Goal: Participate in discussion: Engage in conversation with other users on a specific topic

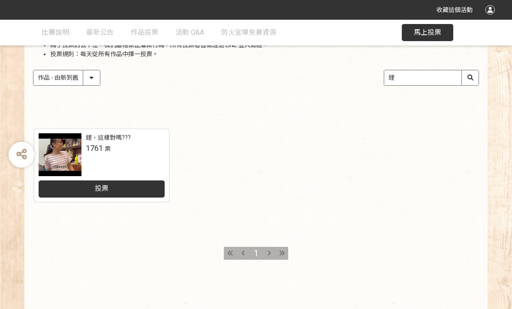
scroll to position [124, 0]
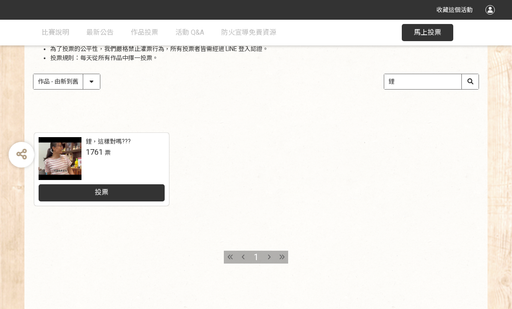
click at [126, 196] on div "投票" at bounding box center [102, 192] width 127 height 17
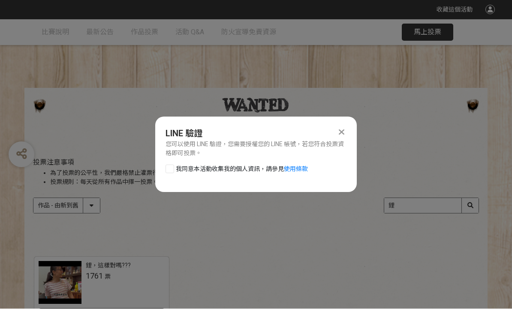
click at [172, 169] on div at bounding box center [170, 169] width 9 height 9
checkbox input "true"
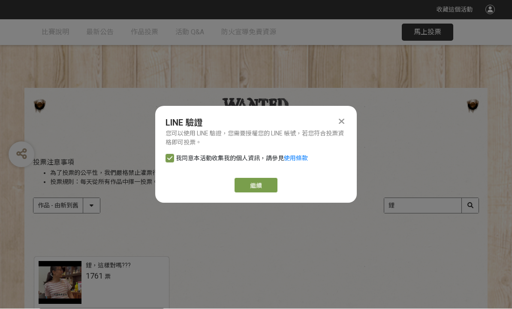
click at [257, 187] on link "繼續" at bounding box center [256, 185] width 43 height 15
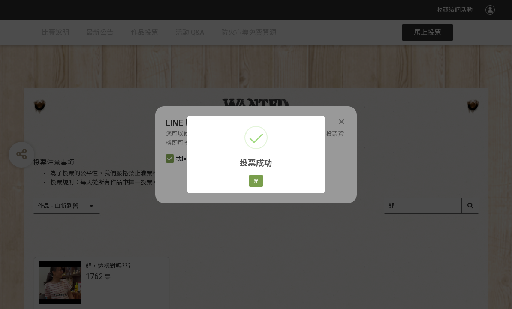
click at [261, 178] on button "好" at bounding box center [256, 181] width 14 height 12
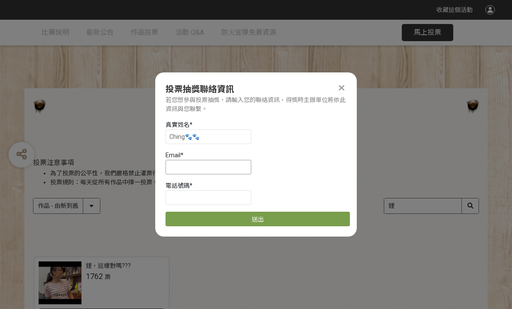
click at [210, 166] on input at bounding box center [209, 167] width 86 height 15
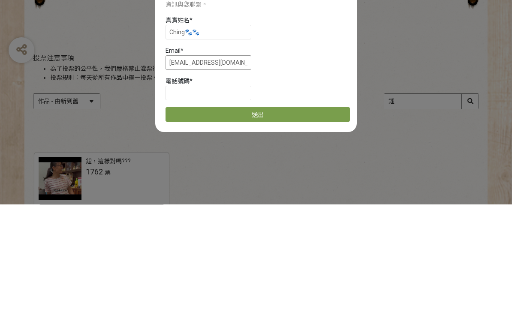
type input "[EMAIL_ADDRESS][DOMAIN_NAME]"
click at [214, 190] on input at bounding box center [209, 197] width 86 height 15
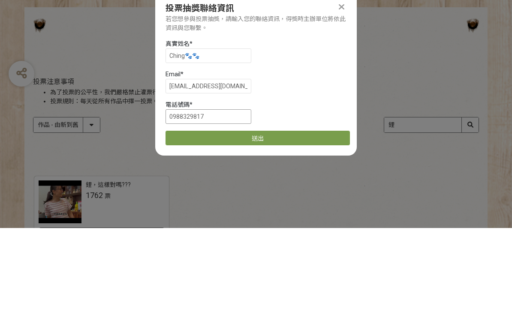
type input "0988329817"
click at [239, 130] on input "Ching🐾🐾" at bounding box center [209, 137] width 86 height 15
type input "C"
type input "[PERSON_NAME]"
click at [421, 159] on div "投票注意事項 為了投票的公平性，我們嚴格禁止灌票行為，所有投票者皆需經過 LINE 登入認證。 投票規則：每天從所有作品中擇一投票。" at bounding box center [256, 173] width 446 height 28
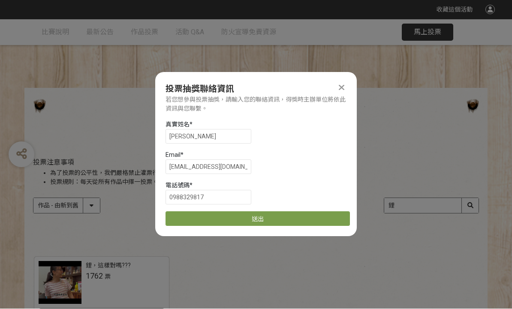
click at [260, 219] on button "送出" at bounding box center [258, 219] width 184 height 15
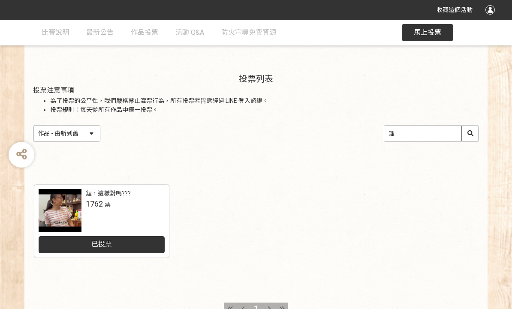
scroll to position [72, 0]
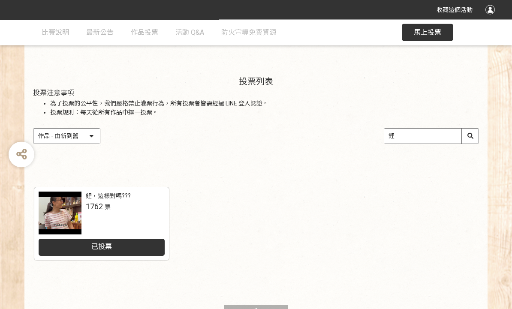
click at [55, 208] on div at bounding box center [60, 213] width 43 height 43
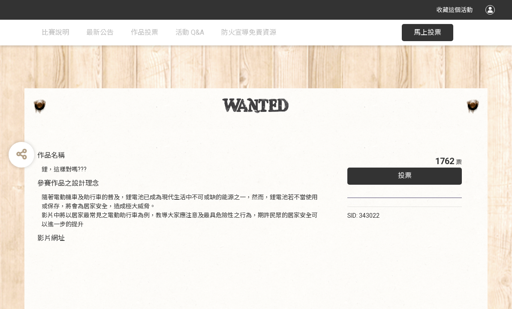
click at [148, 34] on span "作品投票" at bounding box center [144, 32] width 27 height 8
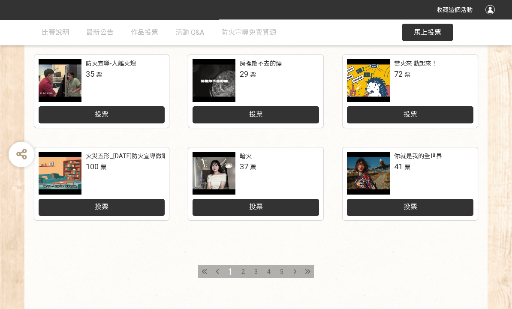
scroll to position [388, 0]
click at [245, 270] on div "2" at bounding box center [243, 272] width 13 height 13
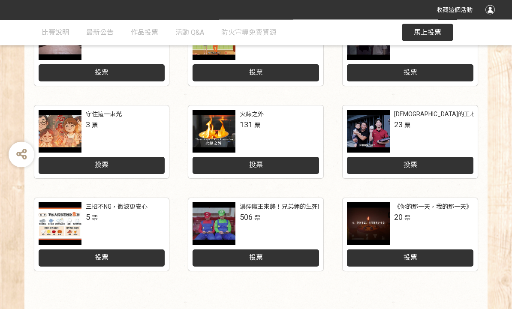
scroll to position [429, 0]
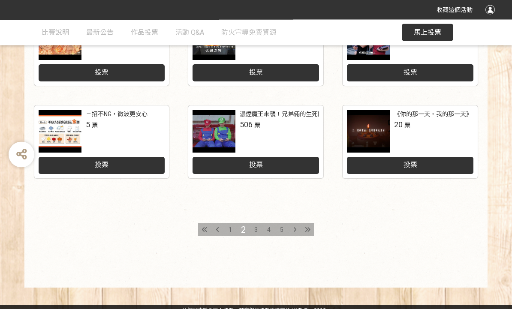
click at [232, 225] on div "1" at bounding box center [230, 230] width 13 height 13
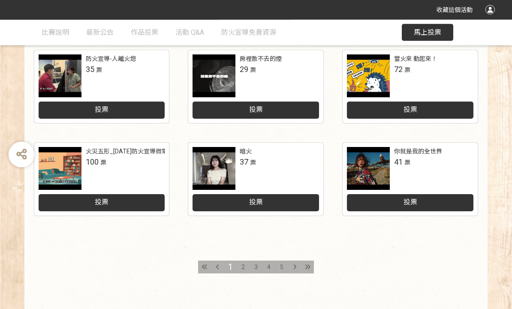
click at [273, 167] on div "暗火 37 票" at bounding box center [279, 158] width 79 height 21
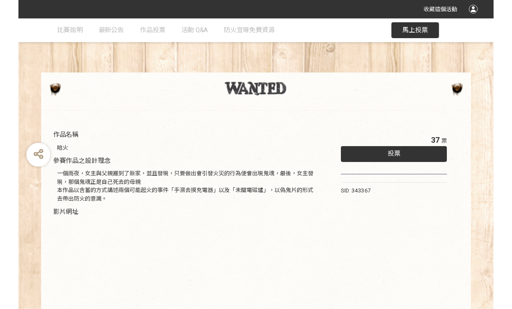
scroll to position [128, 0]
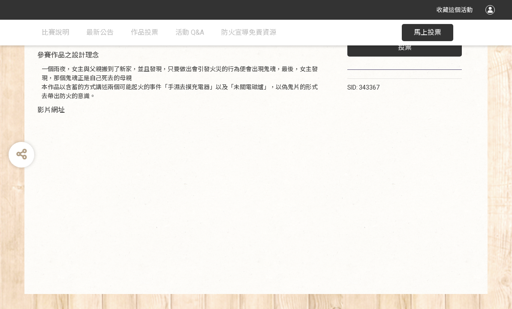
click at [305, 280] on div at bounding box center [181, 198] width 289 height 166
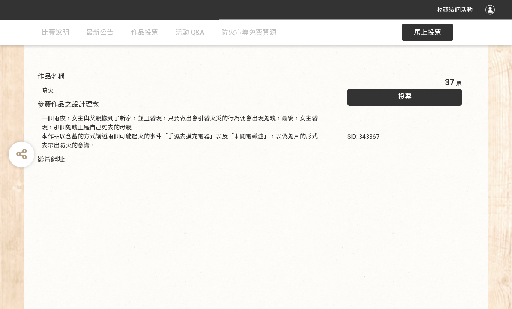
scroll to position [0, 0]
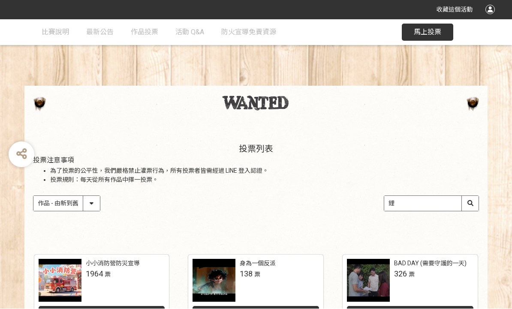
click at [92, 203] on select "作品 - 由新到舊 作品 - 由舊到新 票數 - 由多到少 票數 - 由少到多" at bounding box center [66, 203] width 66 height 15
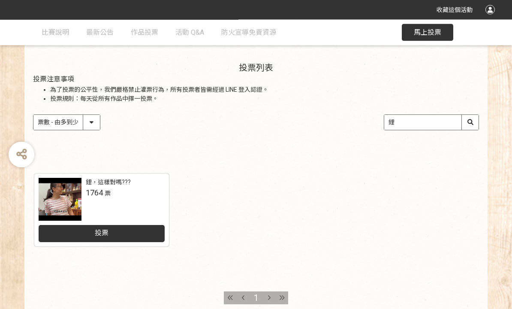
scroll to position [84, 0]
click at [90, 127] on select "作品 - 由新到舊 作品 - 由舊到新 票數 - 由多到少 票數 - 由少到多" at bounding box center [66, 122] width 66 height 15
select select "vote asc"
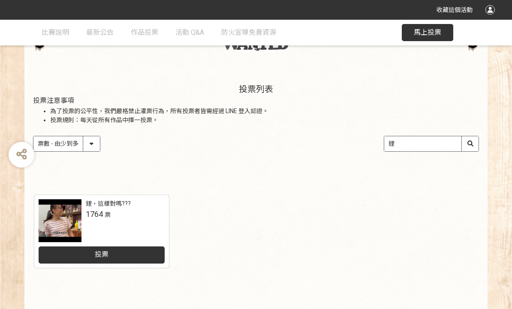
scroll to position [32, 0]
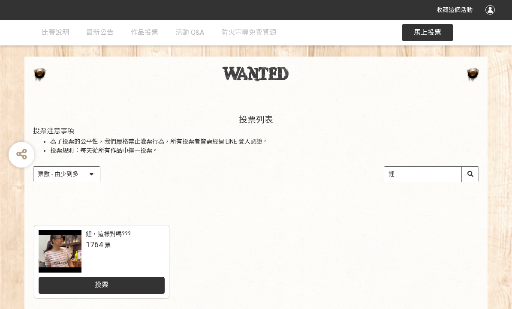
click at [422, 175] on input "鋰" at bounding box center [431, 174] width 94 height 15
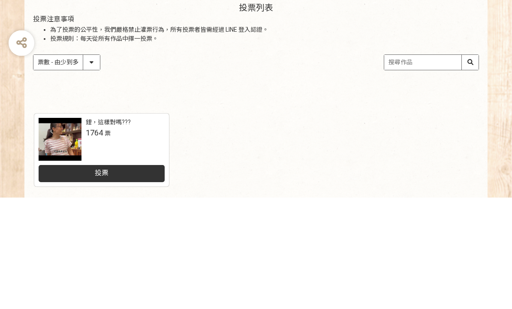
click at [96, 67] on div "收藏這個活動 此網站由獎金獵人建置，若有網站建置需求 可洽 LINE: @irv0112w 分享 比賽說明 最新公告 作品投票 活動 Q&A 防火宣導免費資源…" at bounding box center [256, 202] width 512 height 468
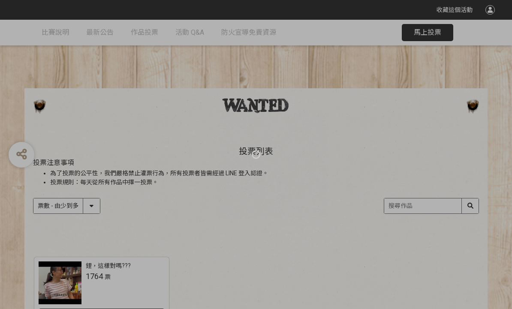
select select "vote"
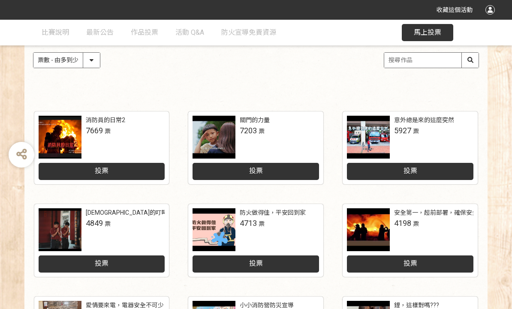
scroll to position [188, 0]
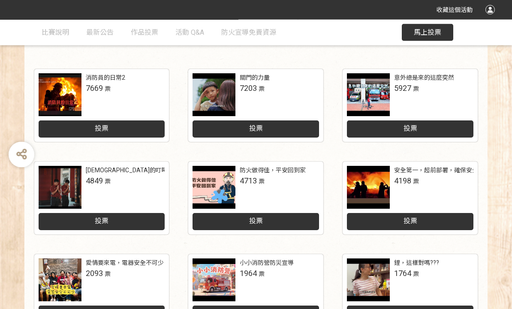
click at [134, 128] on div "投票" at bounding box center [102, 129] width 127 height 17
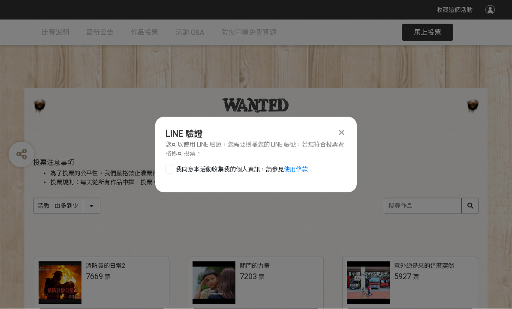
scroll to position [0, 0]
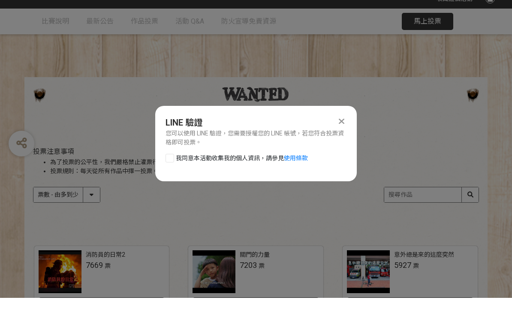
click at [346, 127] on div at bounding box center [341, 132] width 10 height 10
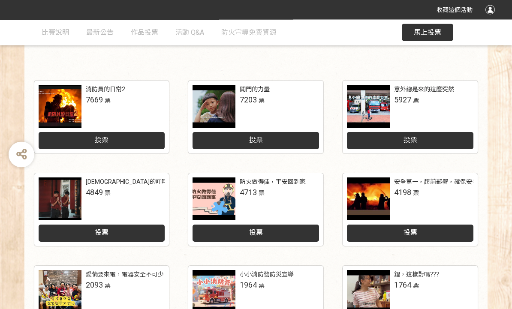
scroll to position [188, 0]
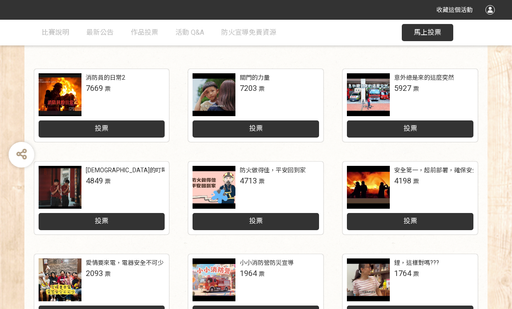
click at [78, 97] on div at bounding box center [60, 94] width 43 height 43
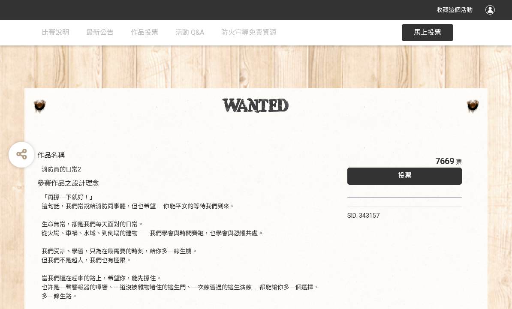
click at [55, 30] on span "比賽說明" at bounding box center [55, 32] width 27 height 8
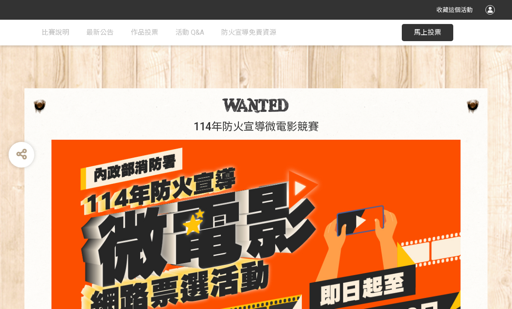
click at [150, 33] on span "作品投票" at bounding box center [144, 32] width 27 height 8
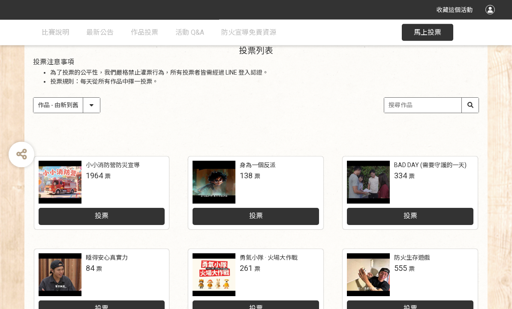
scroll to position [101, 0]
click at [68, 184] on div at bounding box center [60, 182] width 43 height 43
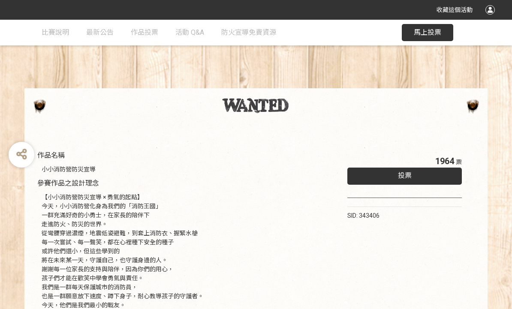
click at [105, 33] on span "最新公告" at bounding box center [99, 32] width 27 height 8
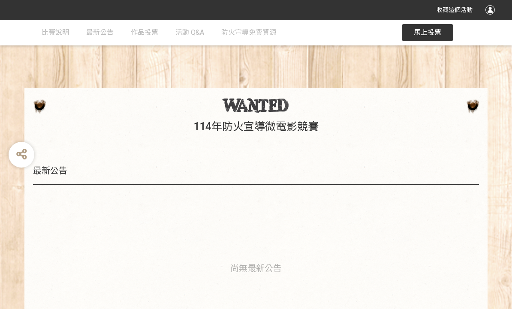
click at [149, 31] on span "作品投票" at bounding box center [144, 32] width 27 height 8
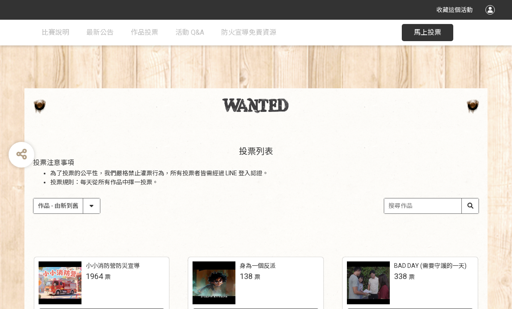
click at [90, 207] on select "作品 - 由新到舊 作品 - 由舊到新 票數 - 由多到少 票數 - 由少到多" at bounding box center [66, 206] width 66 height 15
select select "vote"
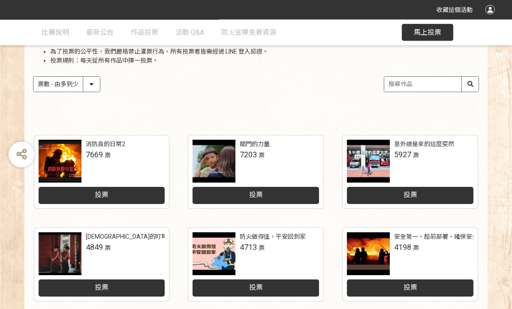
scroll to position [111, 0]
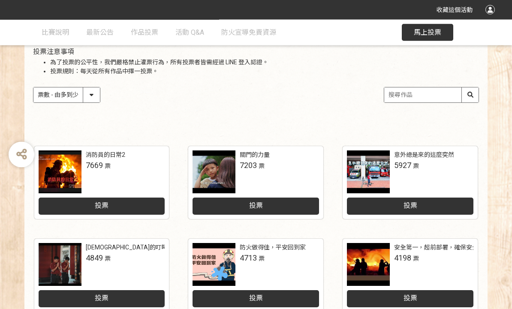
click at [283, 205] on div "投票" at bounding box center [256, 206] width 127 height 17
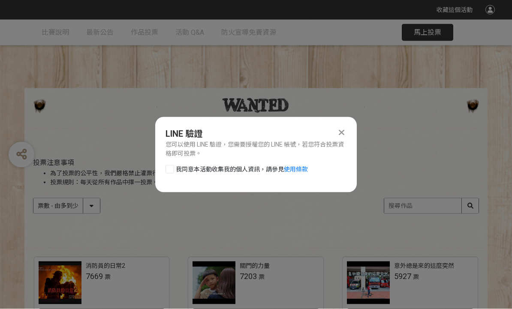
scroll to position [0, 0]
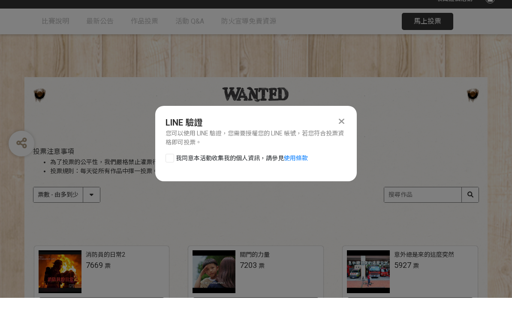
click at [341, 128] on icon at bounding box center [342, 132] width 6 height 9
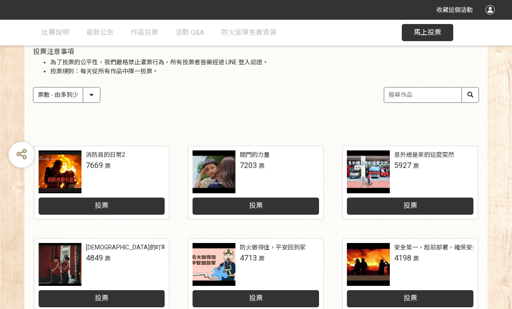
click at [214, 172] on div at bounding box center [214, 172] width 43 height 43
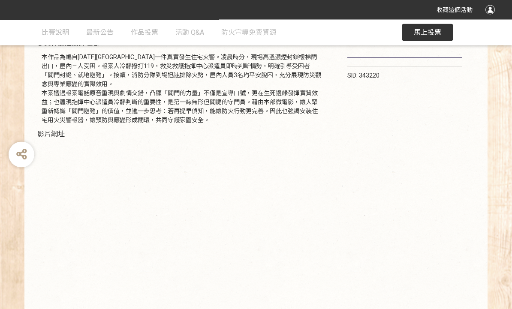
scroll to position [140, 0]
click at [353, 277] on div "7203 票 投票 SID: 343220" at bounding box center [404, 158] width 149 height 304
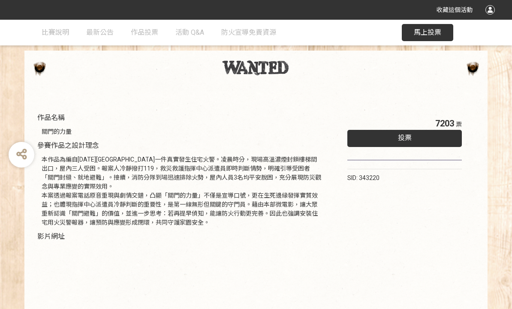
scroll to position [0, 0]
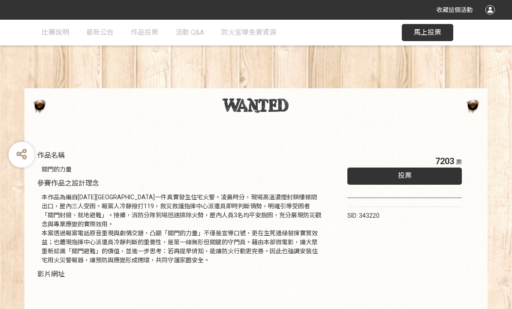
select select "vote"
